Goal: Task Accomplishment & Management: Use online tool/utility

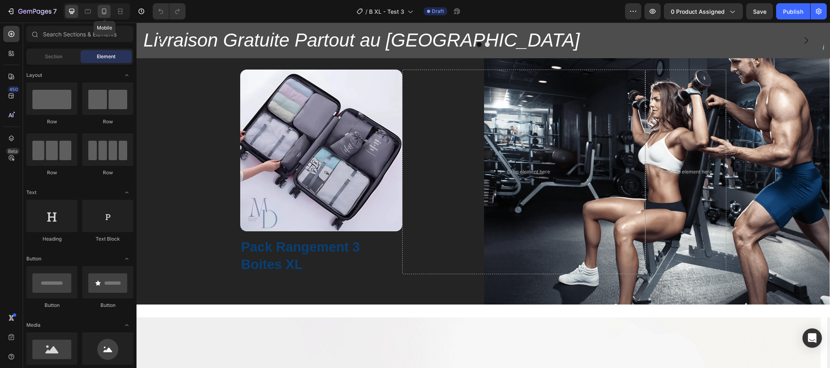
click at [101, 10] on icon at bounding box center [104, 11] width 8 height 8
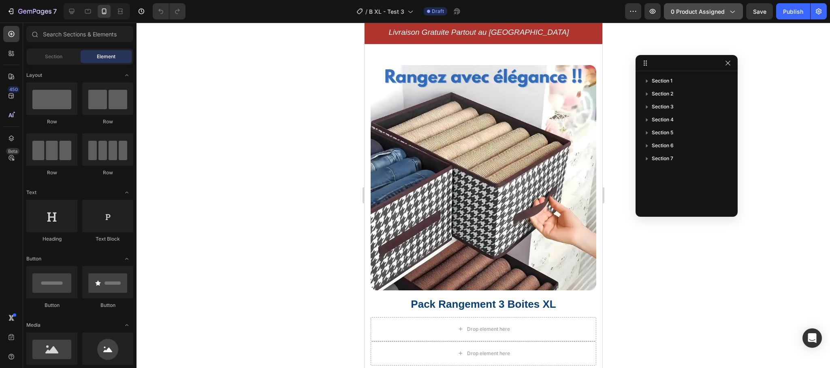
click at [723, 7] on span "0 product assigned" at bounding box center [698, 11] width 54 height 9
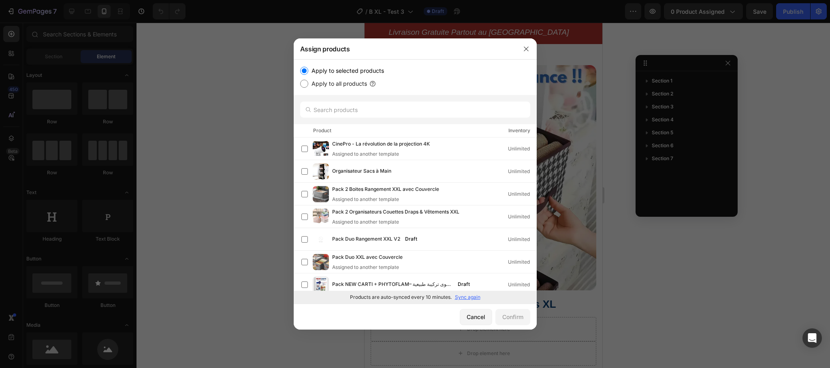
click at [467, 296] on p "Sync again" at bounding box center [468, 297] width 26 height 7
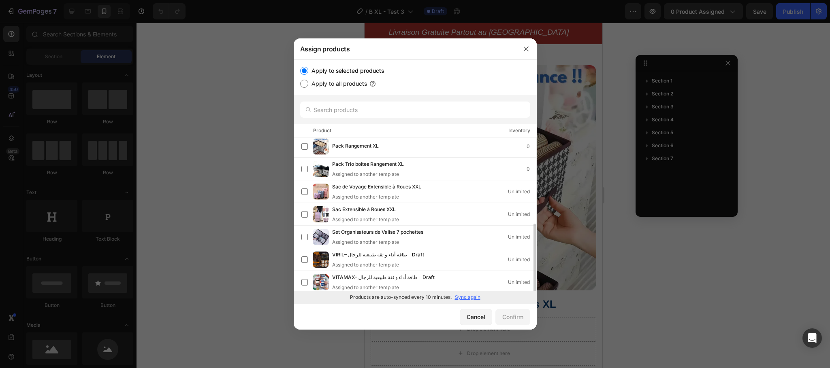
scroll to position [186, 0]
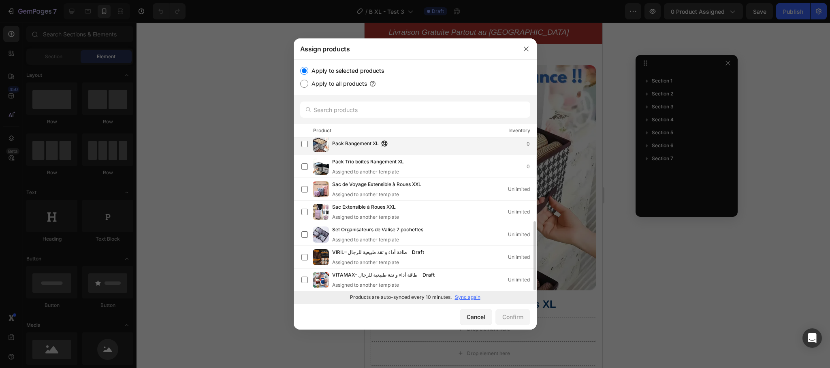
click at [362, 143] on span "Pack Rangement XL" at bounding box center [355, 144] width 47 height 9
click at [515, 322] on button "Confirm" at bounding box center [512, 317] width 35 height 16
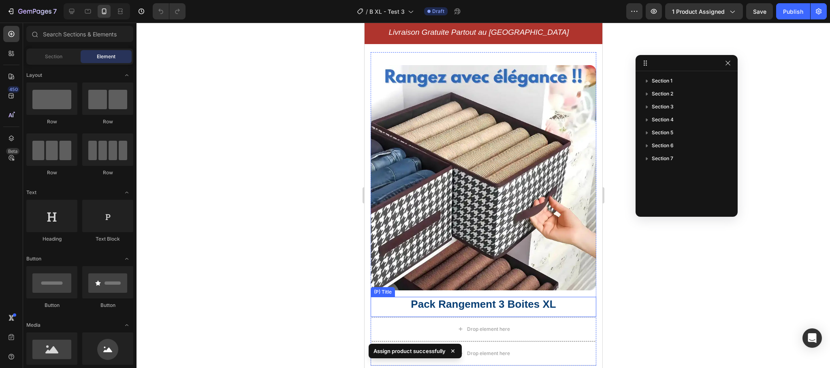
click at [564, 297] on h2 "Pack Rangement 3 Boites XL" at bounding box center [483, 304] width 226 height 15
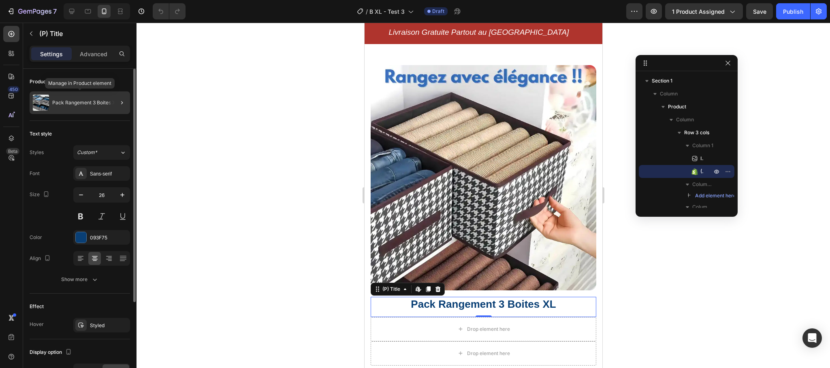
click at [93, 104] on p "Pack Rangement 3 Boites XL" at bounding box center [85, 103] width 66 height 6
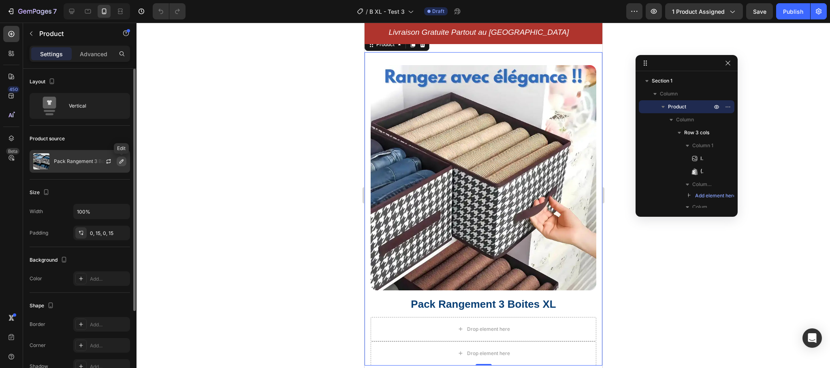
click at [120, 159] on icon "button" at bounding box center [121, 161] width 6 height 6
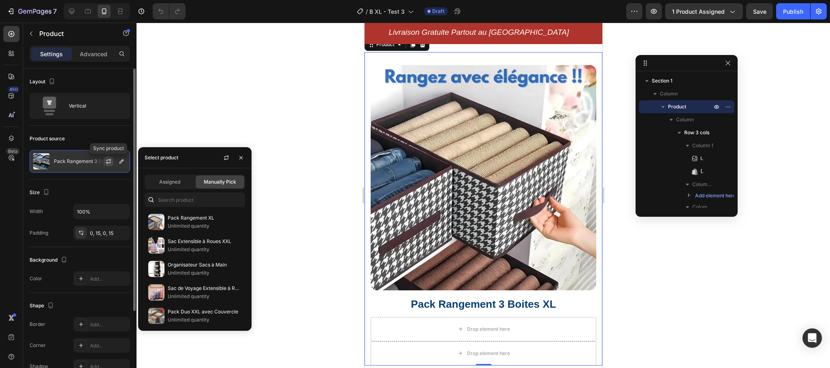
click at [107, 163] on icon "button" at bounding box center [108, 163] width 4 height 2
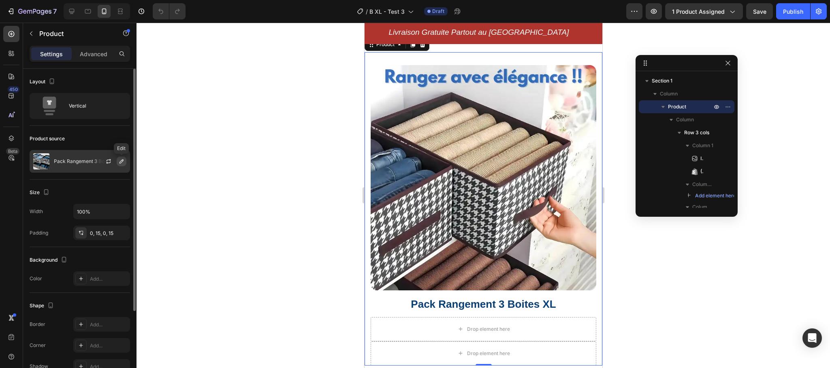
click at [120, 164] on icon "button" at bounding box center [121, 162] width 4 height 4
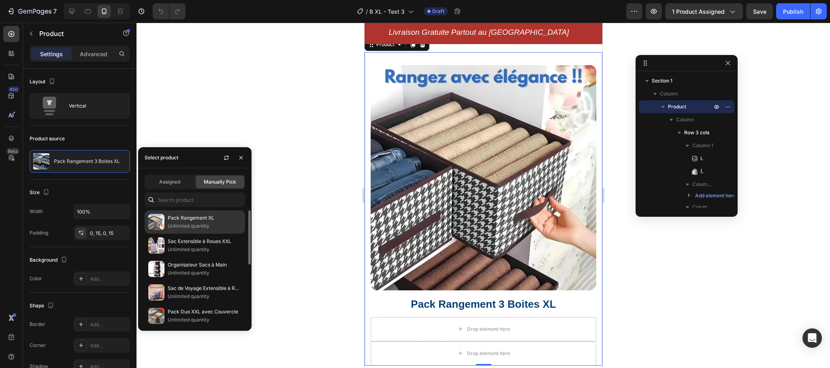
click at [169, 218] on p "Pack Rangement XL" at bounding box center [205, 218] width 74 height 8
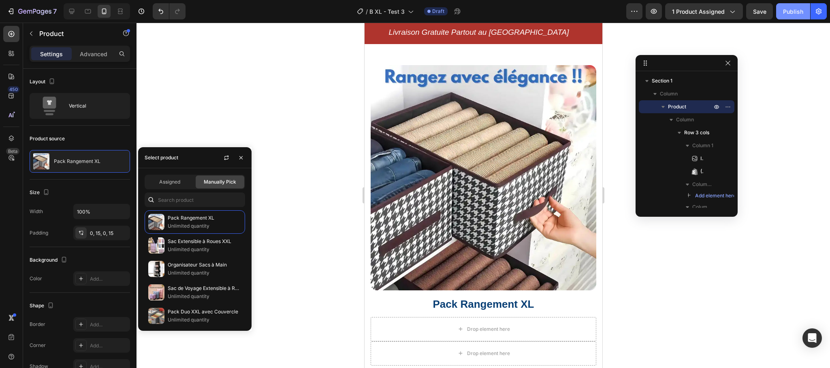
click at [790, 10] on div "Publish" at bounding box center [793, 11] width 20 height 9
